Goal: Contribute content

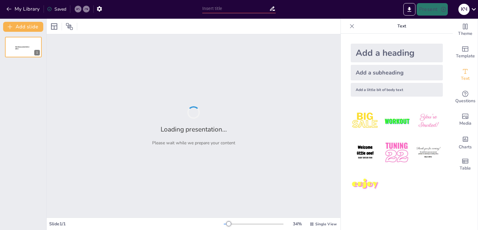
type input "Штучний інтелект"
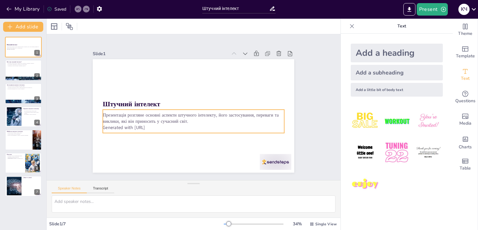
click at [173, 125] on p "Generated with [URL]" at bounding box center [212, 99] width 79 height 168
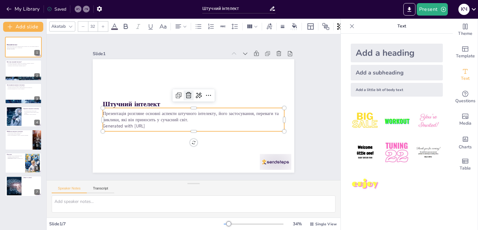
click at [202, 101] on icon at bounding box center [206, 105] width 9 height 9
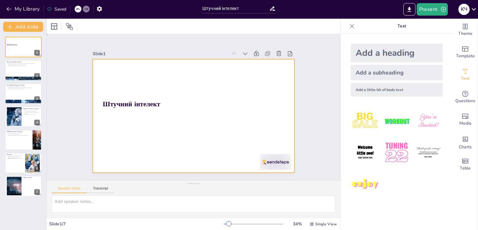
click at [179, 126] on div at bounding box center [189, 114] width 231 height 199
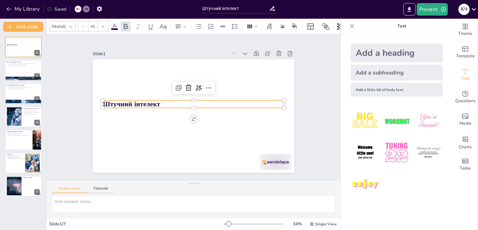
click at [186, 100] on p "Штучний інтелект" at bounding box center [196, 108] width 83 height 169
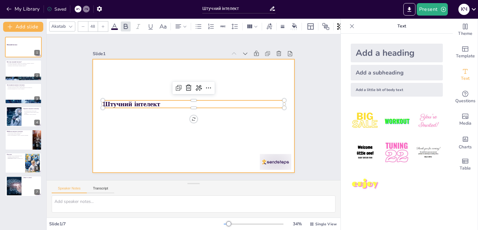
click at [175, 122] on div at bounding box center [194, 98] width 212 height 134
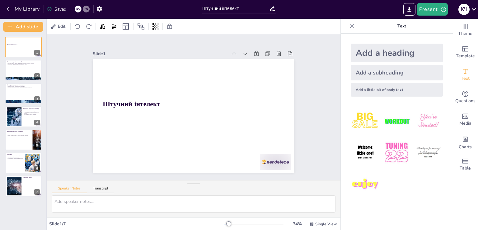
click at [404, 25] on p "Text" at bounding box center [402, 26] width 90 height 15
click at [29, 64] on icon at bounding box center [27, 65] width 4 height 4
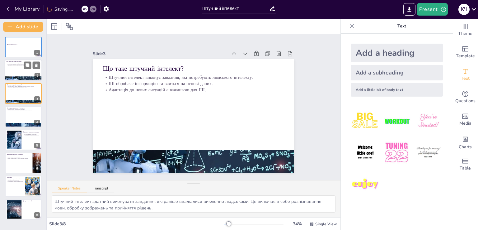
click at [13, 72] on div at bounding box center [23, 70] width 37 height 21
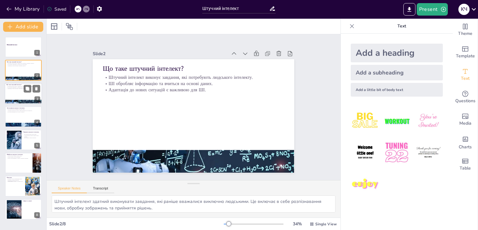
click at [21, 89] on div at bounding box center [23, 93] width 37 height 21
click at [36, 89] on icon at bounding box center [36, 88] width 2 height 3
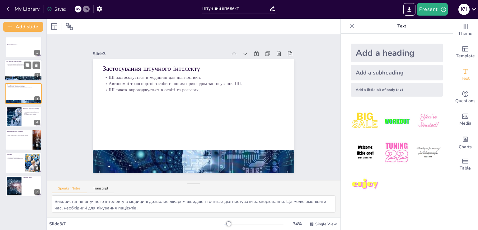
click at [16, 69] on div at bounding box center [23, 70] width 37 height 21
type textarea "Штучний інтелект здатний виконувати завдання, які раніше вважалися виключно люд…"
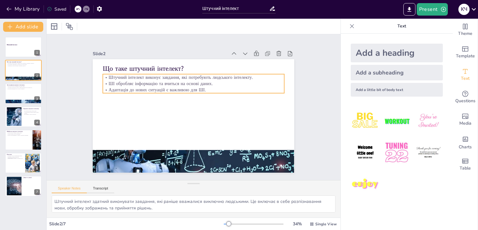
click at [202, 87] on p "Адаптація до нових ситуацій є важливою для ШІ." at bounding box center [210, 112] width 62 height 174
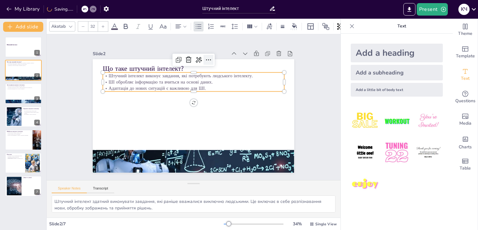
click at [236, 129] on icon at bounding box center [237, 131] width 2 height 5
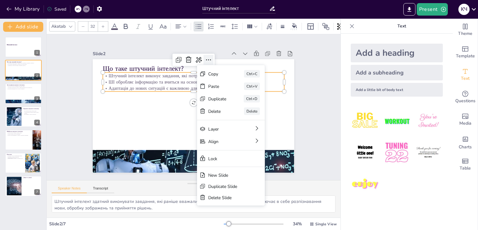
click at [221, 145] on icon at bounding box center [223, 147] width 4 height 5
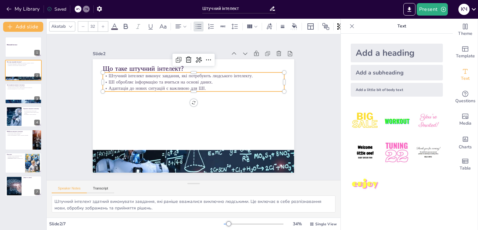
click at [101, 24] on div at bounding box center [103, 26] width 10 height 10
click at [102, 25] on icon at bounding box center [103, 27] width 4 height 4
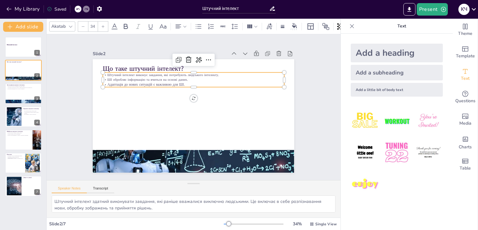
click at [102, 25] on icon at bounding box center [103, 27] width 4 height 4
drag, startPoint x: 190, startPoint y: 82, endPoint x: 104, endPoint y: 82, distance: 86.3
click at [114, 82] on p "Адаптація до нових ситуацій є важливою для ШІ." at bounding box center [177, 122] width 126 height 138
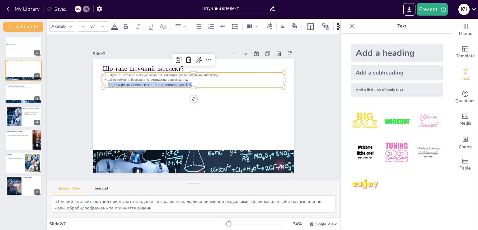
click at [82, 25] on icon at bounding box center [83, 27] width 4 height 4
click at [195, 74] on p "Штучний інтелект виконує завдання, які потребують людського інтелекту." at bounding box center [217, 129] width 125 height 138
type input "--"
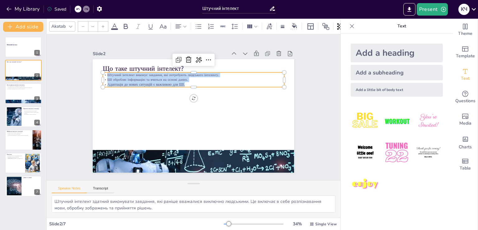
drag, startPoint x: 183, startPoint y: 81, endPoint x: 106, endPoint y: 69, distance: 78.1
click at [106, 69] on div "Що таке штучний інтелект? Штучний інтелект виконує завдання, які потребують люд…" at bounding box center [185, 110] width 170 height 227
click at [106, 25] on div at bounding box center [103, 26] width 10 height 10
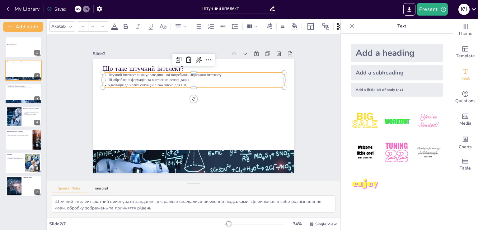
click at [106, 25] on div at bounding box center [103, 26] width 10 height 10
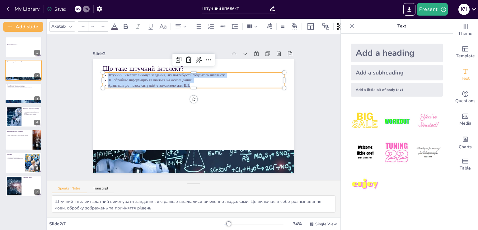
click at [106, 25] on div at bounding box center [103, 26] width 10 height 10
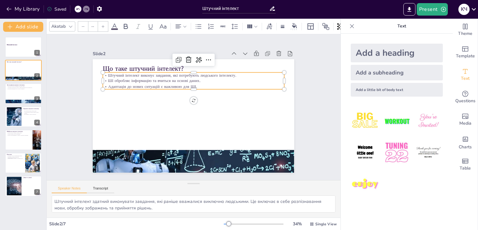
click at [106, 25] on div at bounding box center [103, 26] width 10 height 10
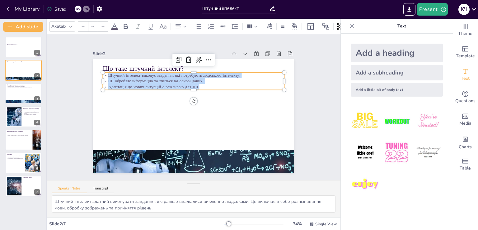
click at [106, 25] on div at bounding box center [103, 26] width 10 height 10
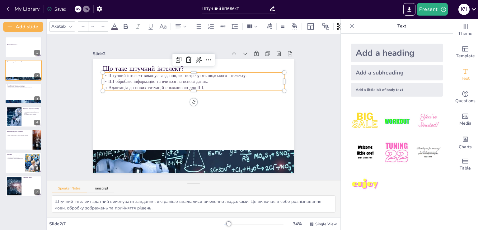
click at [106, 25] on div at bounding box center [103, 26] width 10 height 10
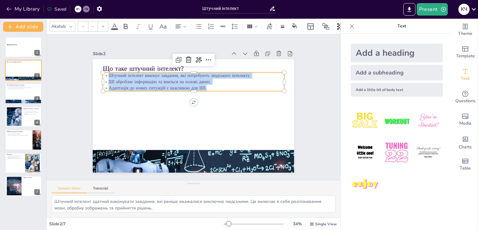
click at [106, 25] on div at bounding box center [103, 26] width 10 height 10
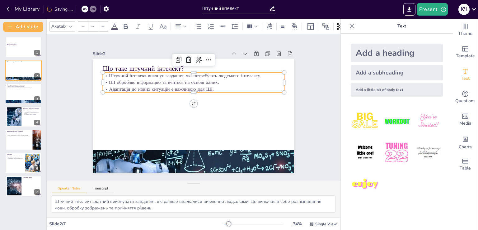
click at [106, 25] on div at bounding box center [103, 26] width 10 height 10
click at [102, 25] on icon at bounding box center [103, 27] width 4 height 4
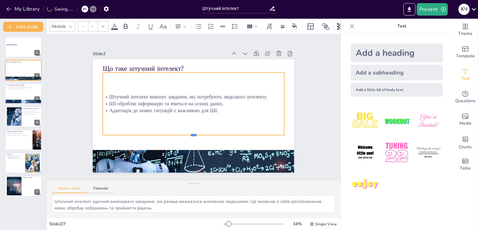
drag, startPoint x: 188, startPoint y: 91, endPoint x: 188, endPoint y: 133, distance: 41.7
click at [188, 133] on div at bounding box center [200, 137] width 178 height 43
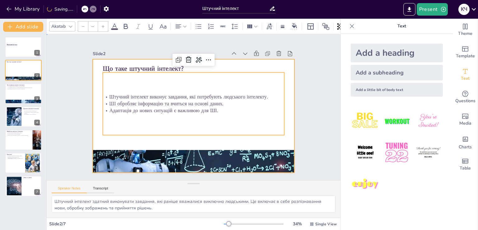
drag, startPoint x: 95, startPoint y: 82, endPoint x: 128, endPoint y: 68, distance: 35.6
click at [97, 81] on div at bounding box center [201, 113] width 210 height 230
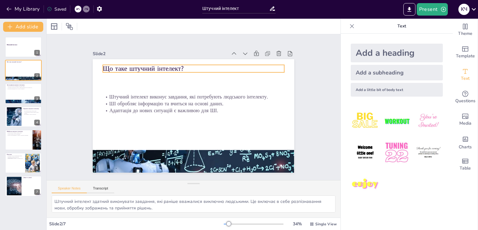
click at [133, 91] on p "Що таке штучний інтелект?" at bounding box center [174, 140] width 162 height 99
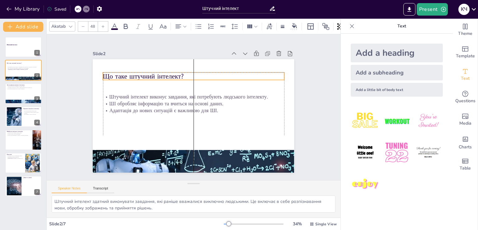
drag, startPoint x: 133, startPoint y: 66, endPoint x: 133, endPoint y: 74, distance: 7.5
click at [185, 74] on div "Що таке штучний інтелект? Штучний інтелект виконує завдання, які потребують люд…" at bounding box center [235, 131] width 101 height 174
click at [173, 73] on div "Штучний інтелект виконує завдання, які потребують людського інтелекту. ШІ оброб…" at bounding box center [196, 109] width 145 height 188
click at [182, 73] on div "Штучний інтелект виконує завдання, які потребують людського інтелекту. ШІ оброб…" at bounding box center [195, 110] width 188 height 145
click at [181, 75] on div "Штучний інтелект виконує завдання, які потребують людського інтелекту. ШІ оброб…" at bounding box center [197, 106] width 99 height 191
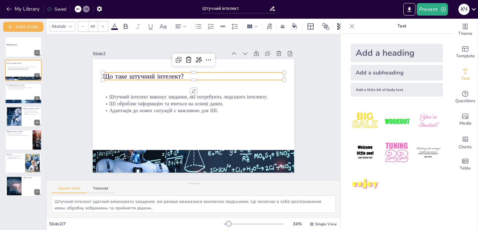
click at [178, 75] on div "Штучний інтелект виконує завдання, які потребують людського інтелекту. ШІ оброб…" at bounding box center [197, 106] width 116 height 192
click at [178, 74] on div "Штучний інтелект виконує завдання, які потребують людського інтелекту. ШІ оброб…" at bounding box center [192, 110] width 188 height 145
click at [176, 74] on div "Штучний інтелект виконує завдання, які потребують людського інтелекту. ШІ оброб…" at bounding box center [190, 108] width 157 height 183
click at [177, 74] on div "Штучний інтелект виконує завдання, які потребують людського інтелекту. ШІ оброб…" at bounding box center [195, 109] width 183 height 157
click at [177, 74] on div "Штучний інтелект виконує завдання, які потребують людського інтелекту. ШІ оброб…" at bounding box center [193, 103] width 181 height 63
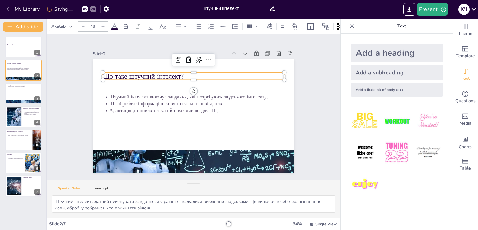
click at [177, 74] on div "Штучний інтелект виконує завдання, які потребують людського інтелекту. ШІ оброб…" at bounding box center [196, 109] width 168 height 177
click at [179, 74] on div "Штучний інтелект виконує завдання, які потребують людського інтелекту. ШІ оброб…" at bounding box center [194, 110] width 187 height 81
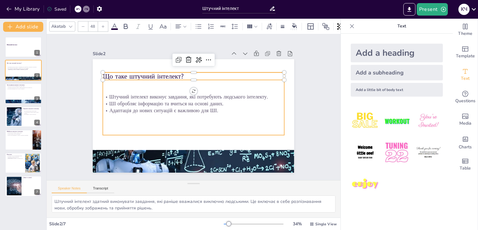
drag, startPoint x: 175, startPoint y: 74, endPoint x: 135, endPoint y: 77, distance: 40.7
click at [174, 74] on div "Штучний інтелект виконує завдання, які потребують людського інтелекту. ШІ оброб…" at bounding box center [197, 107] width 63 height 181
click at [125, 26] on icon at bounding box center [126, 26] width 4 height 5
type input "--"
click at [139, 87] on div "Штучний інтелект виконує завдання, які потребують людського інтелекту. ШІ оброб…" at bounding box center [197, 106] width 116 height 192
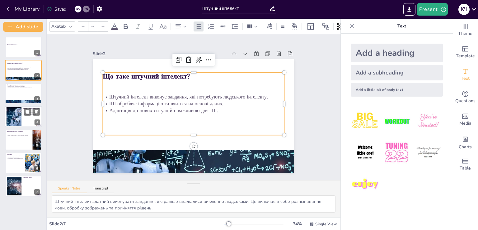
click at [23, 115] on div at bounding box center [23, 116] width 37 height 21
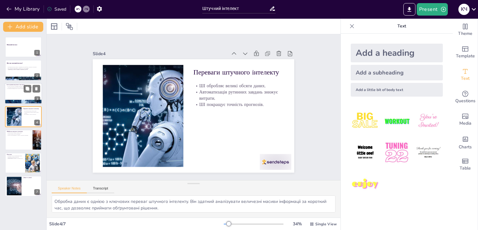
click at [27, 93] on div at bounding box center [23, 93] width 37 height 21
type textarea "Використання штучного інтелекту в медицині дозволяє лікарям швидше і точніше ді…"
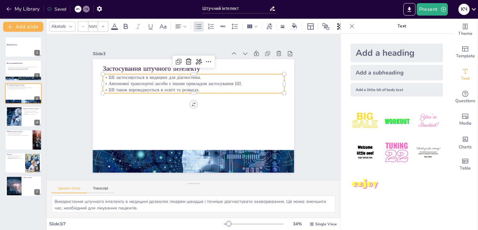
type input "32"
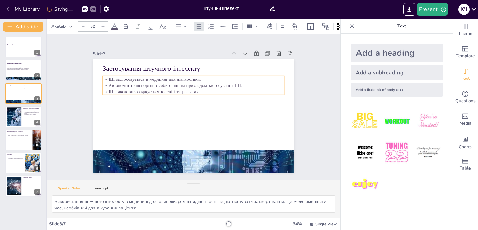
click at [197, 91] on p "ШІ також впроваджується в освіті та розвагах." at bounding box center [189, 122] width 174 height 62
click at [167, 206] on textarea "Використання штучного інтелекту в медицині дозволяє лікарям швидше і точніше ді…" at bounding box center [194, 203] width 284 height 17
drag, startPoint x: 160, startPoint y: 209, endPoint x: 46, endPoint y: 191, distance: 114.8
click at [47, 191] on div "Speaker Notes Transcript Використання штучного інтелекту в медицині дозволяє лі…" at bounding box center [194, 198] width 294 height 37
click at [134, 164] on div at bounding box center [150, 75] width 226 height 241
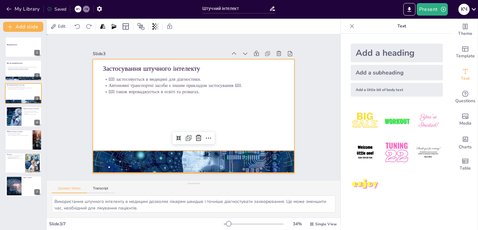
click at [152, 118] on div at bounding box center [199, 100] width 225 height 219
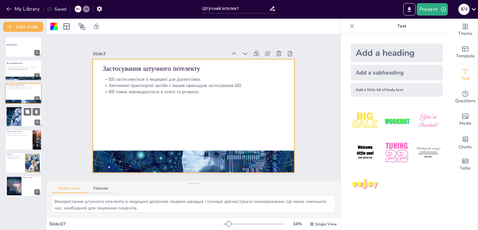
click at [19, 119] on div at bounding box center [14, 116] width 33 height 19
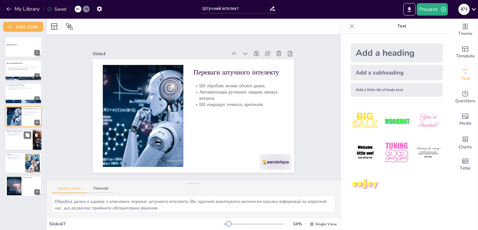
click at [14, 140] on div at bounding box center [23, 139] width 37 height 21
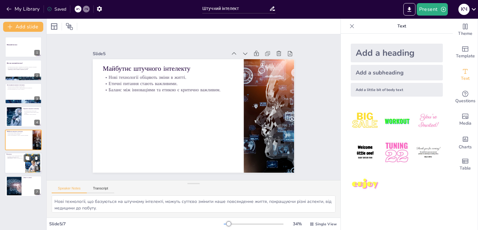
click at [17, 161] on div at bounding box center [23, 162] width 37 height 21
type textarea "Штучний інтелект може суттєво змінити різні аспекти нашого життя, від роботи до…"
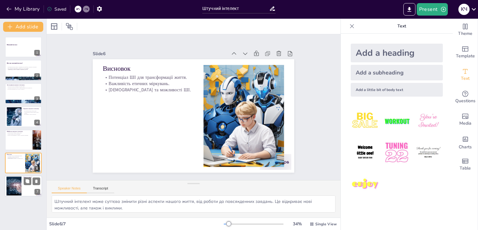
click at [19, 182] on div at bounding box center [14, 186] width 35 height 19
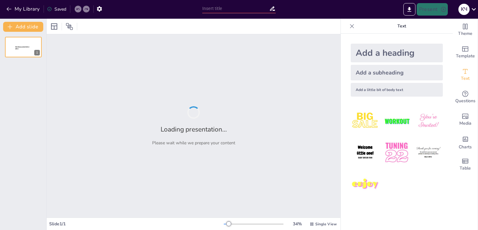
type input "Штучний інтелект"
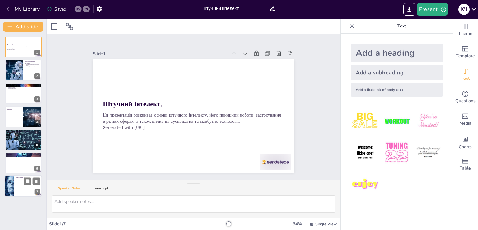
click at [7, 188] on div at bounding box center [9, 186] width 32 height 21
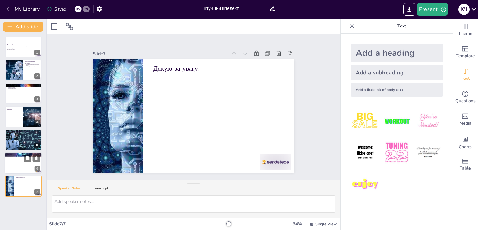
click at [16, 154] on p "Майбутнє" at bounding box center [24, 154] width 34 height 2
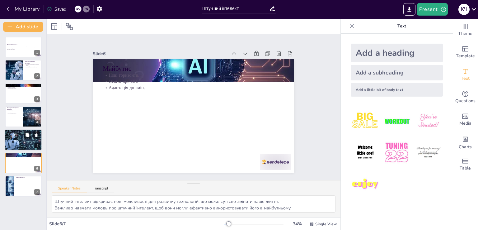
click at [16, 134] on p "Вплив на робочі місця." at bounding box center [24, 134] width 34 height 1
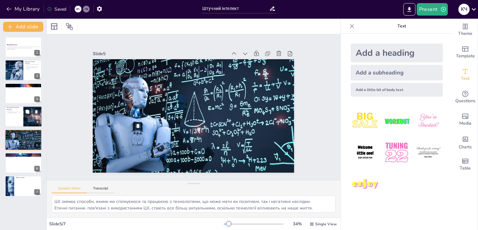
click at [15, 113] on p "Автоматизація процесів." at bounding box center [14, 112] width 15 height 1
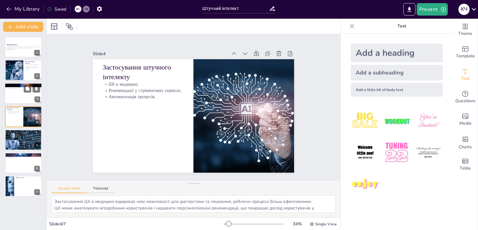
click at [16, 103] on div "Як працює штучний інтелект? Алгоритми аналізують дані. Виявлення патернів. Вдос…" at bounding box center [23, 93] width 37 height 21
type textarea "Аналіз даних є критично важливим для розуміння та навчання штучного інтелекту, …"
